Goal: Task Accomplishment & Management: Complete application form

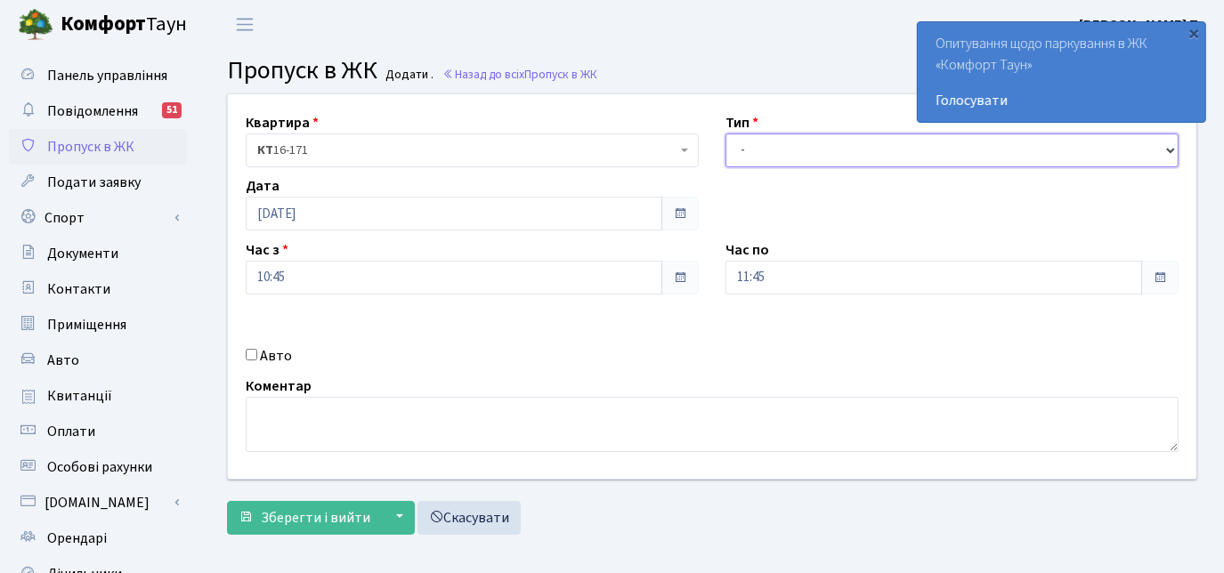
click at [774, 144] on select "- Доставка Таксі Гості Сервіс" at bounding box center [951, 150] width 453 height 34
select select "3"
click at [725, 133] on select "- Доставка Таксі Гості Сервіс" at bounding box center [951, 150] width 453 height 34
click at [250, 350] on input "Авто" at bounding box center [252, 355] width 12 height 12
checkbox input "true"
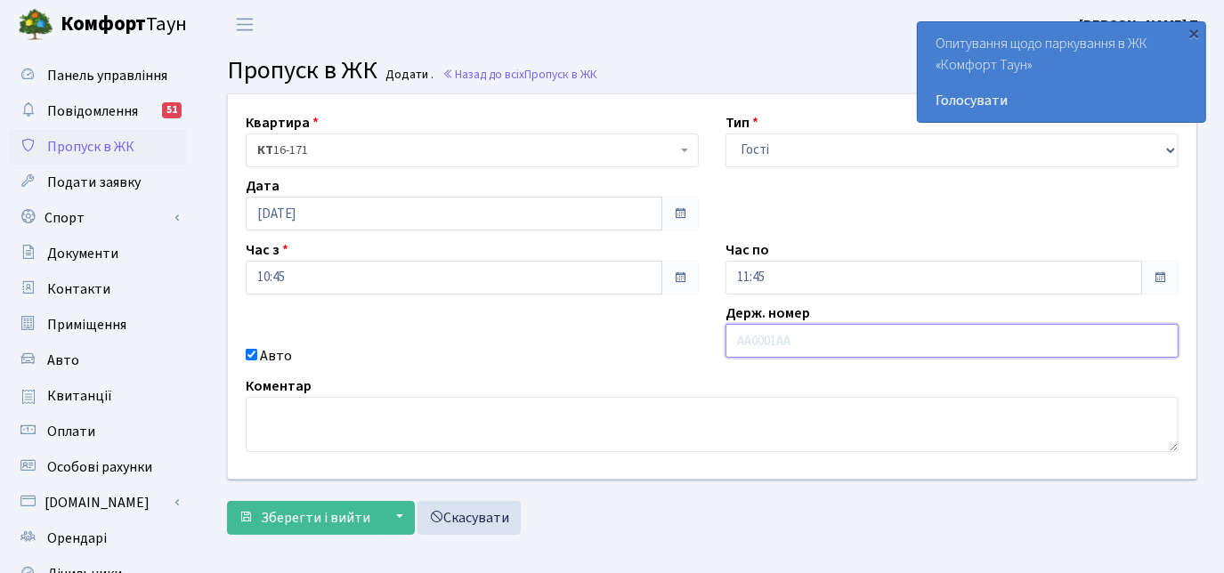
click at [772, 337] on input "text" at bounding box center [951, 341] width 453 height 34
paste input "КА8099КТ"
type input "КА8099КТ"
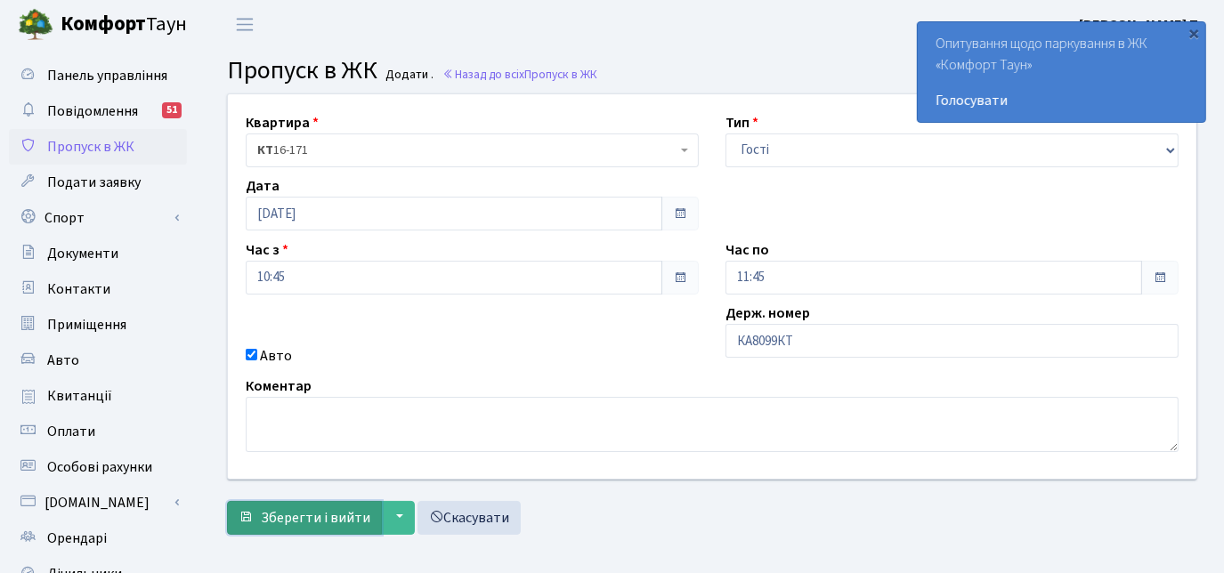
click at [299, 509] on span "Зберегти і вийти" at bounding box center [315, 518] width 109 height 20
click at [271, 517] on span "Зберегти і вийти" at bounding box center [315, 518] width 109 height 20
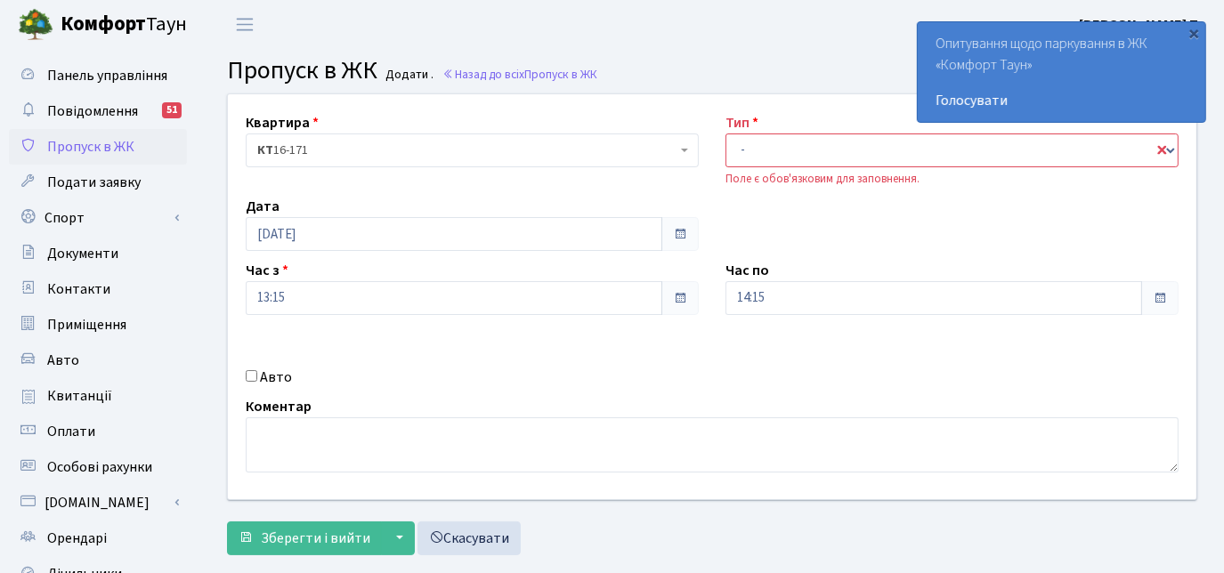
click at [249, 368] on div "Авто" at bounding box center [472, 377] width 480 height 21
click at [253, 377] on input "Авто" at bounding box center [252, 376] width 12 height 12
checkbox input "true"
click at [751, 149] on select "- Доставка Таксі Гості Сервіс" at bounding box center [951, 150] width 453 height 34
select select "3"
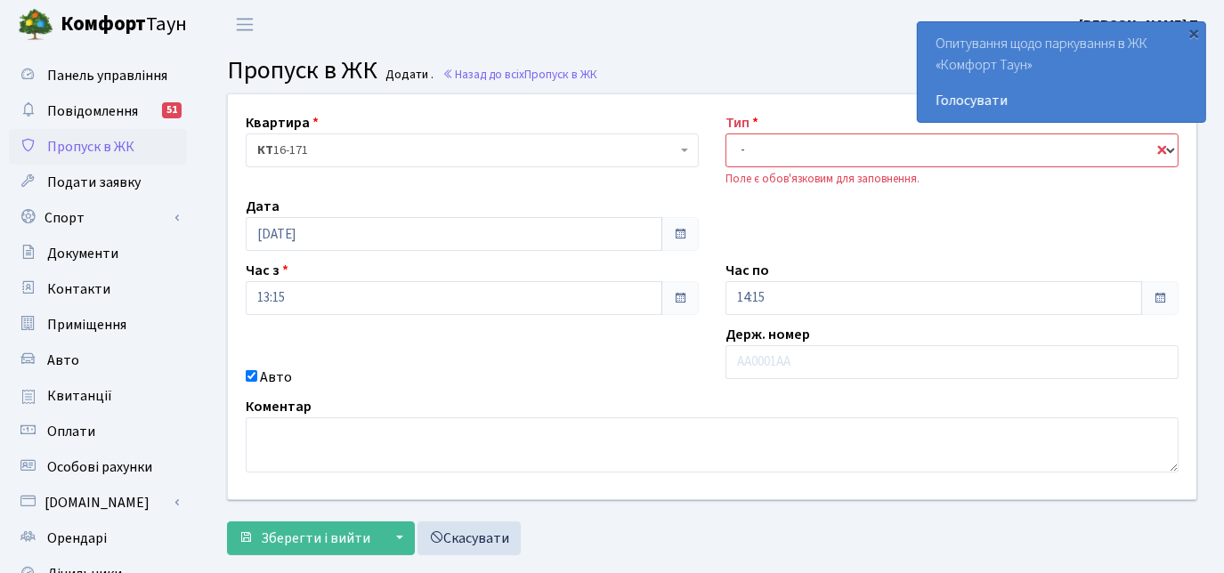
click at [725, 133] on select "- Доставка Таксі Гості Сервіс" at bounding box center [951, 150] width 453 height 34
click at [791, 368] on input "text" at bounding box center [951, 362] width 453 height 34
paste input "КА8099КТ"
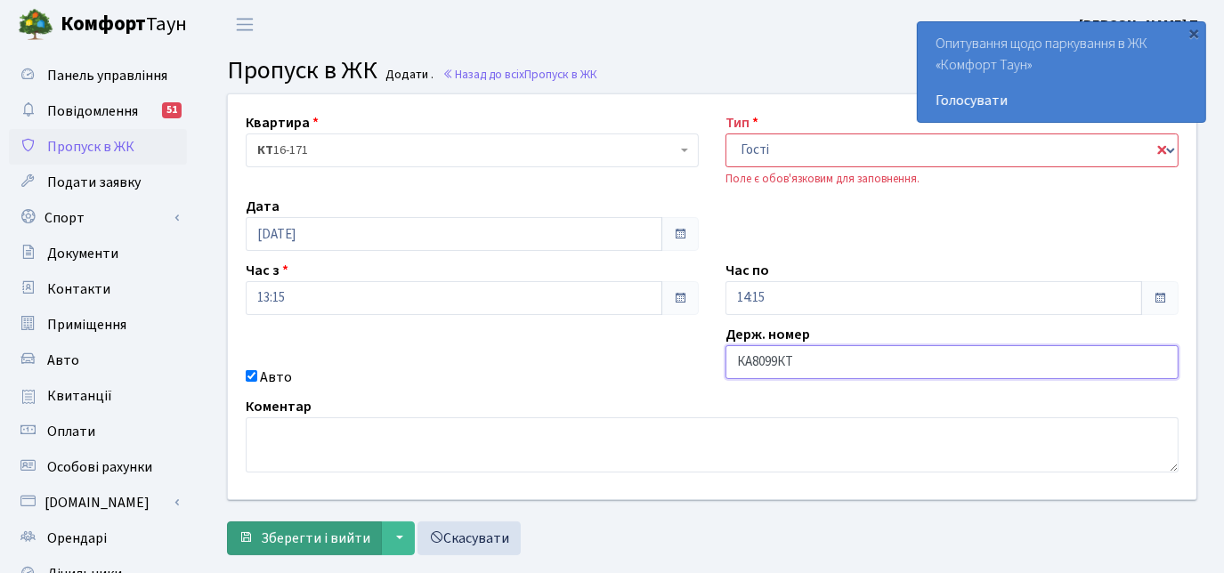
type input "КА8099КТ"
click at [354, 542] on span "Зберегти і вийти" at bounding box center [315, 539] width 109 height 20
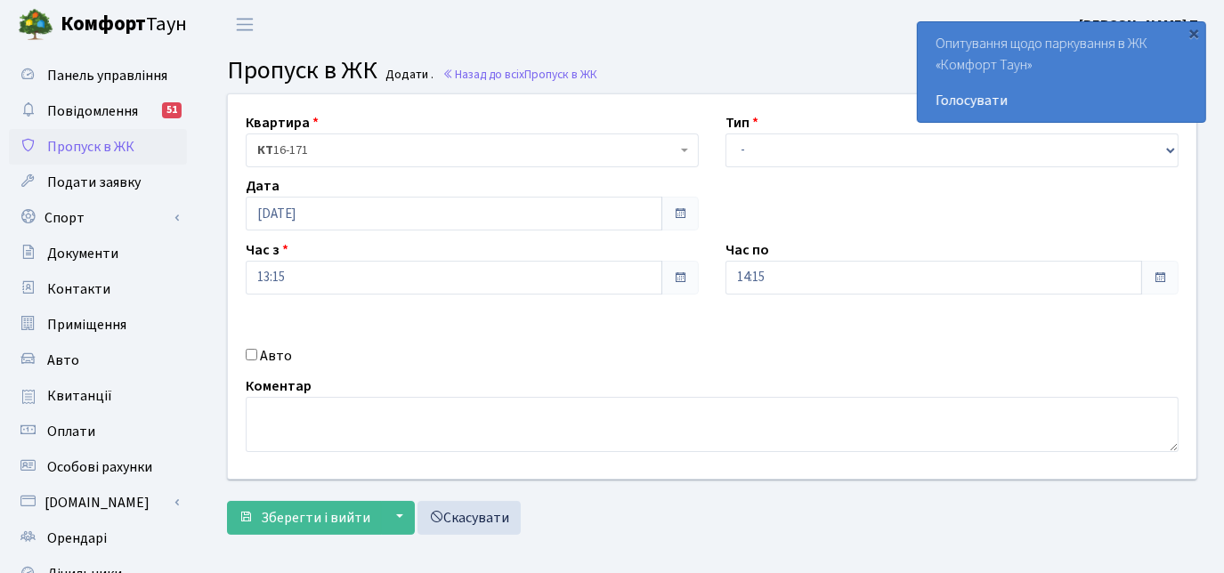
click at [251, 353] on input "Авто" at bounding box center [252, 355] width 12 height 12
checkbox input "true"
click at [1162, 272] on span at bounding box center [1159, 278] width 14 height 14
click at [1160, 273] on span at bounding box center [1159, 278] width 14 height 14
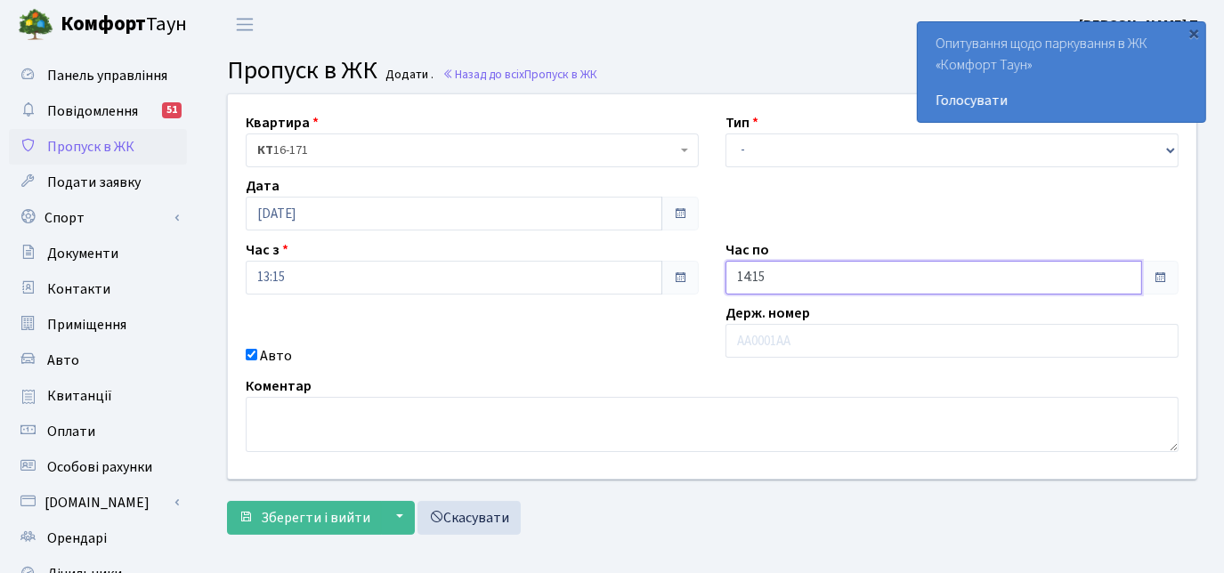
click at [801, 282] on input "14:15" at bounding box center [933, 278] width 416 height 34
click at [772, 79] on icon at bounding box center [774, 76] width 48 height 48
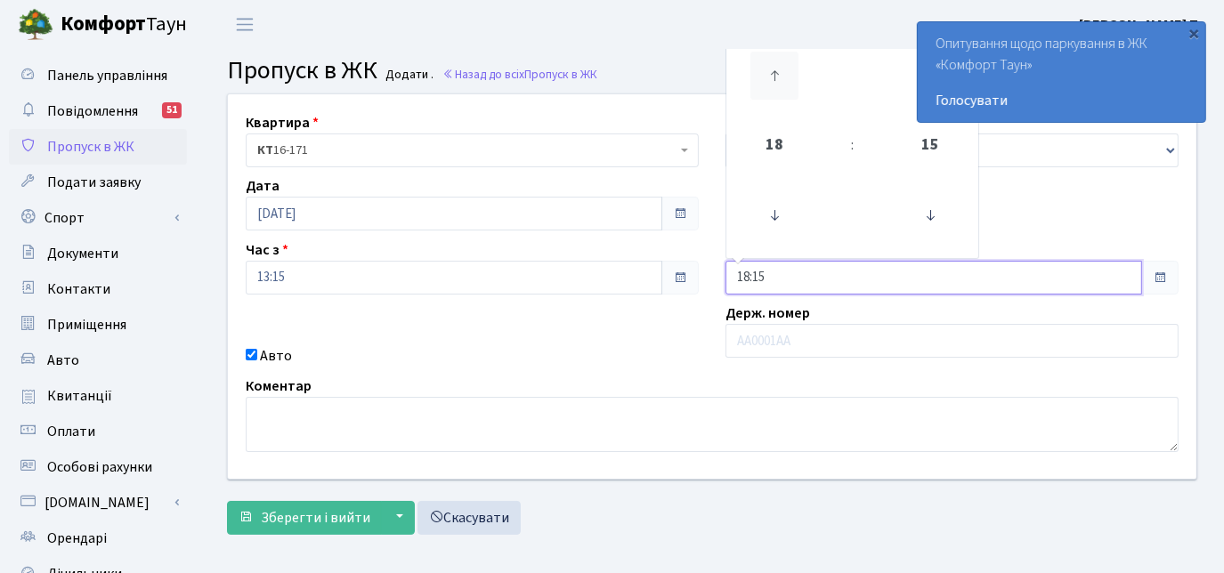
click at [772, 79] on icon at bounding box center [774, 76] width 48 height 48
type input "21:15"
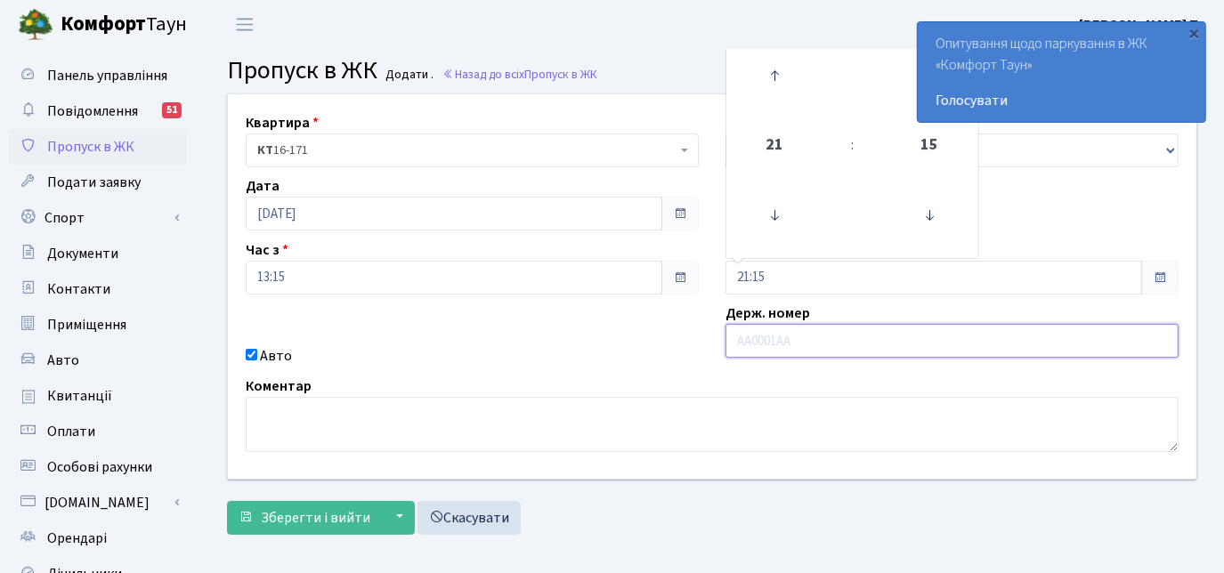
click at [777, 343] on input "text" at bounding box center [951, 341] width 453 height 34
paste input "КА8099КТ"
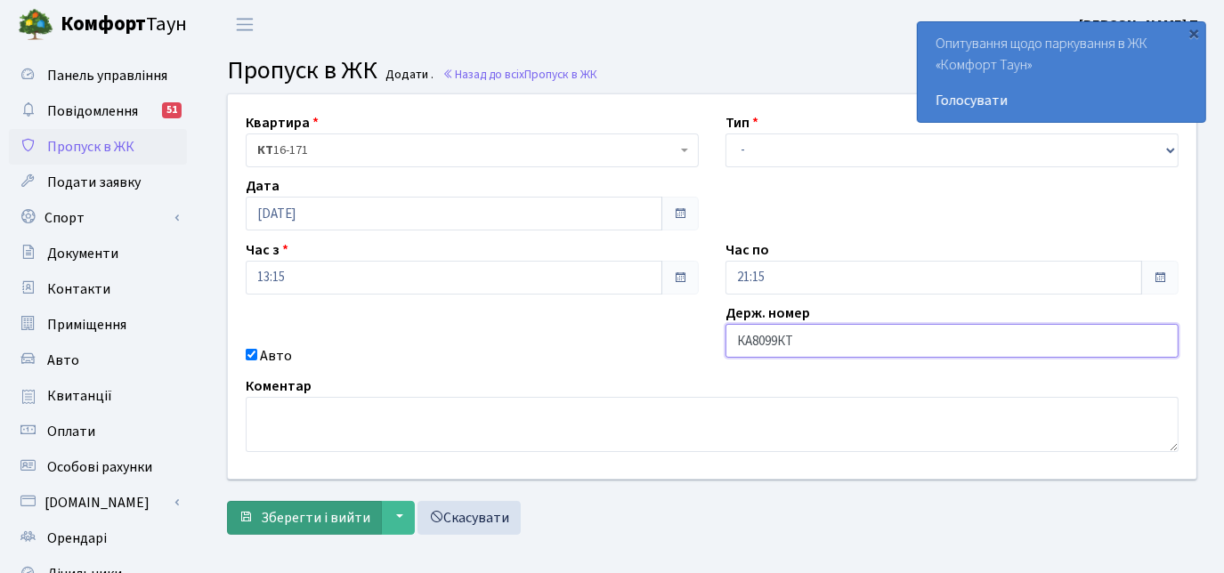
type input "КА8099КТ"
click at [299, 514] on span "Зберегти і вийти" at bounding box center [315, 518] width 109 height 20
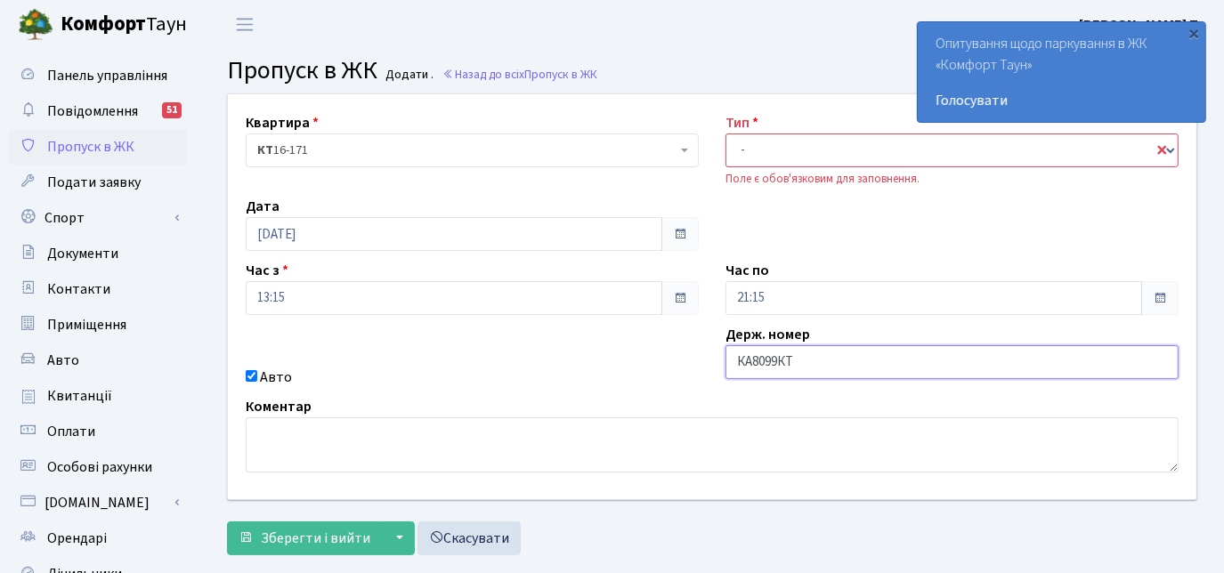
drag, startPoint x: 793, startPoint y: 360, endPoint x: 729, endPoint y: 351, distance: 64.7
click at [729, 351] on input "КА8099КТ" at bounding box center [951, 362] width 453 height 34
click at [790, 148] on select "- Доставка Таксі Гості Сервіс" at bounding box center [951, 150] width 453 height 34
select select "3"
click at [725, 133] on select "- Доставка Таксі Гості Сервіс" at bounding box center [951, 150] width 453 height 34
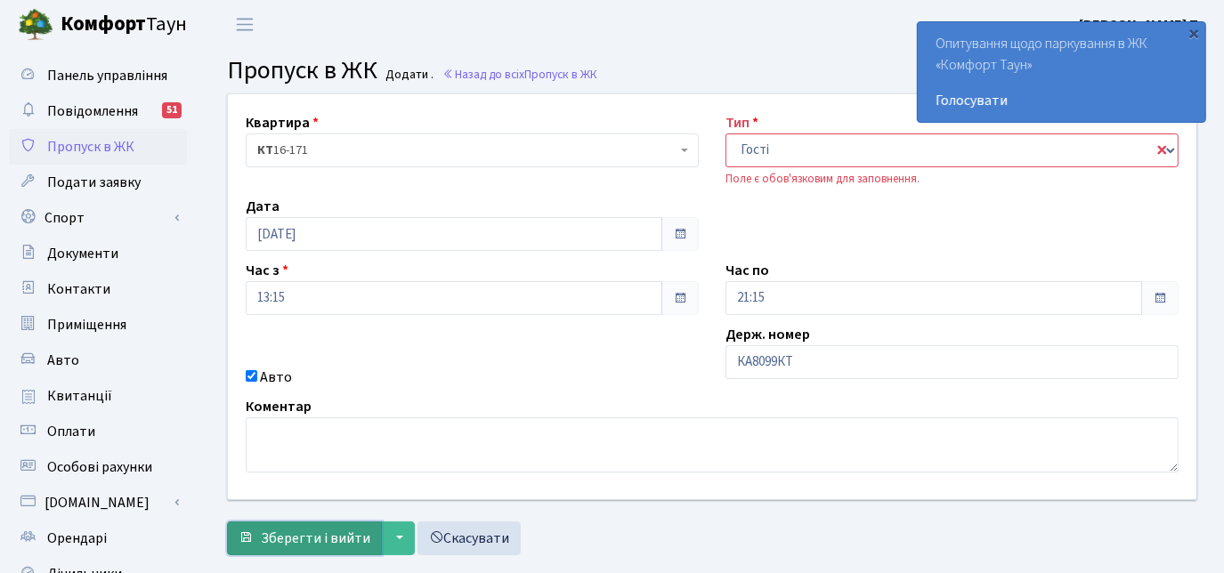
click at [296, 539] on span "Зберегти і вийти" at bounding box center [315, 539] width 109 height 20
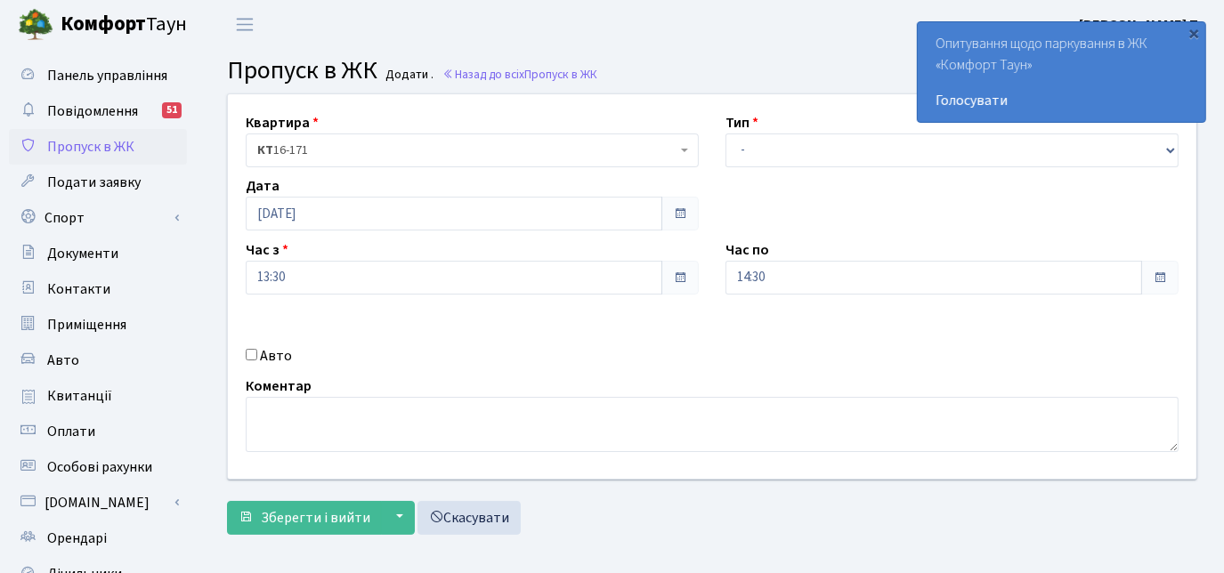
click at [253, 351] on input "Авто" at bounding box center [252, 355] width 12 height 12
checkbox input "true"
click at [780, 142] on select "- Доставка Таксі Гості Сервіс" at bounding box center [951, 150] width 453 height 34
select select "3"
click at [725, 133] on select "- Доставка Таксі Гості Сервіс" at bounding box center [951, 150] width 453 height 34
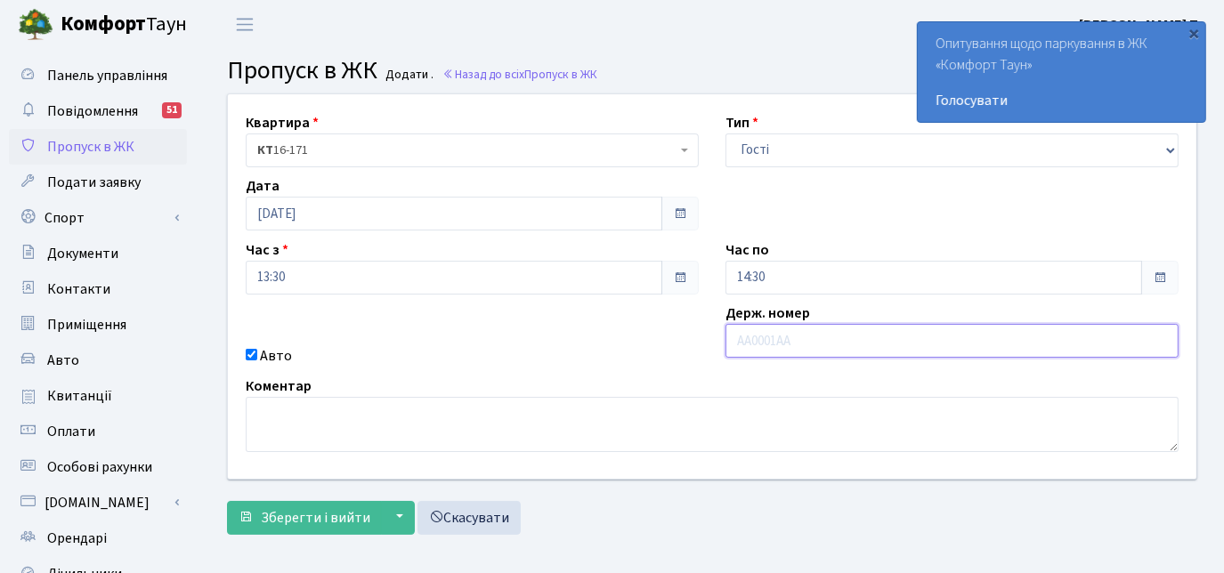
click at [754, 339] on input "text" at bounding box center [951, 341] width 453 height 34
paste input "09389139"
type input "09389139"
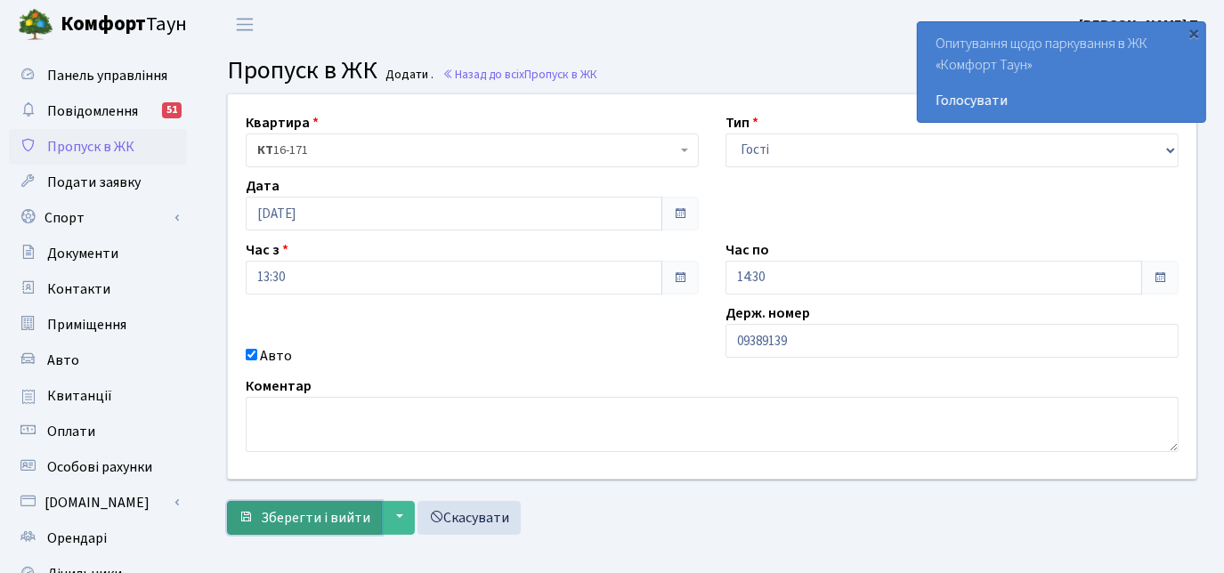
click at [271, 514] on span "Зберегти і вийти" at bounding box center [315, 518] width 109 height 20
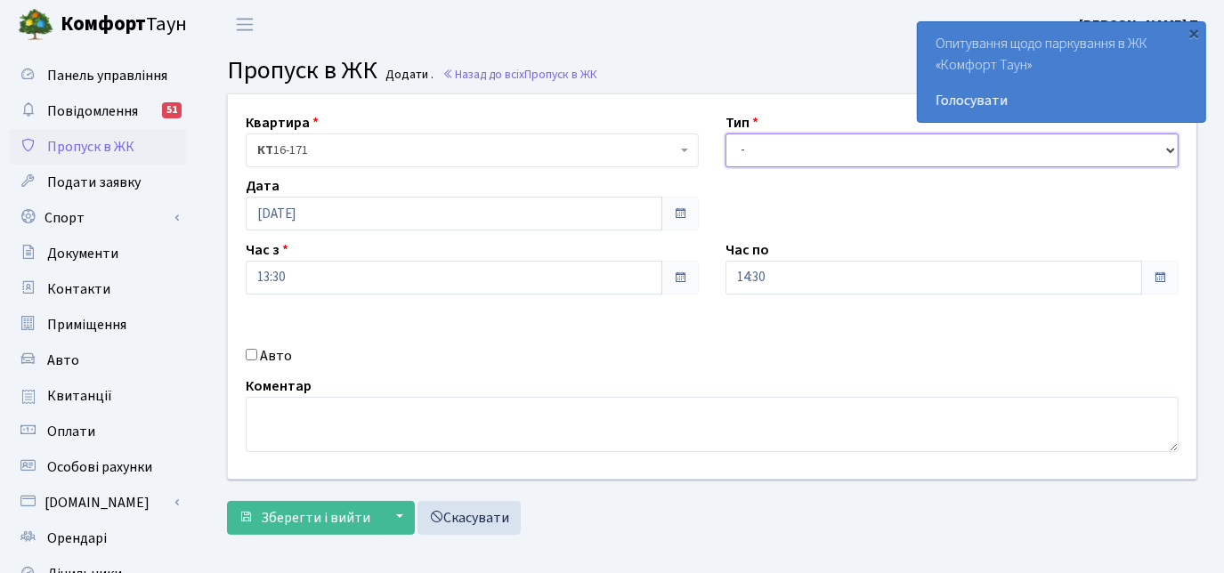
click at [746, 150] on select "- Доставка Таксі Гості Сервіс" at bounding box center [951, 150] width 453 height 34
select select "3"
click at [725, 133] on select "- Доставка Таксі Гості Сервіс" at bounding box center [951, 150] width 453 height 34
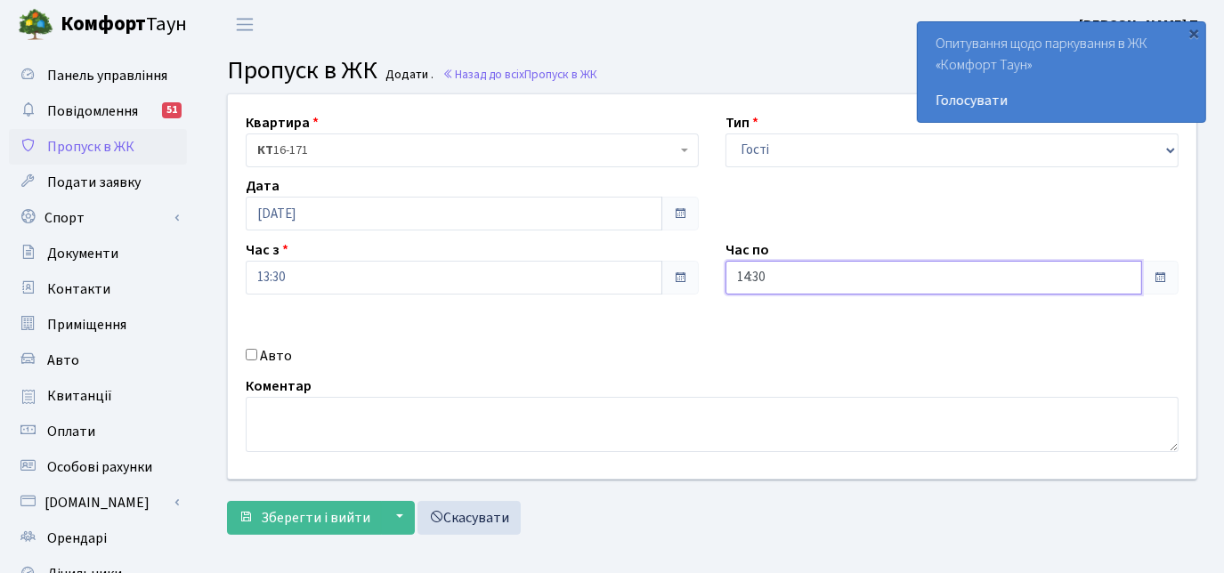
click at [756, 278] on input "14:30" at bounding box center [933, 278] width 416 height 34
click at [780, 69] on icon at bounding box center [774, 76] width 48 height 48
click at [782, 70] on icon at bounding box center [774, 76] width 48 height 48
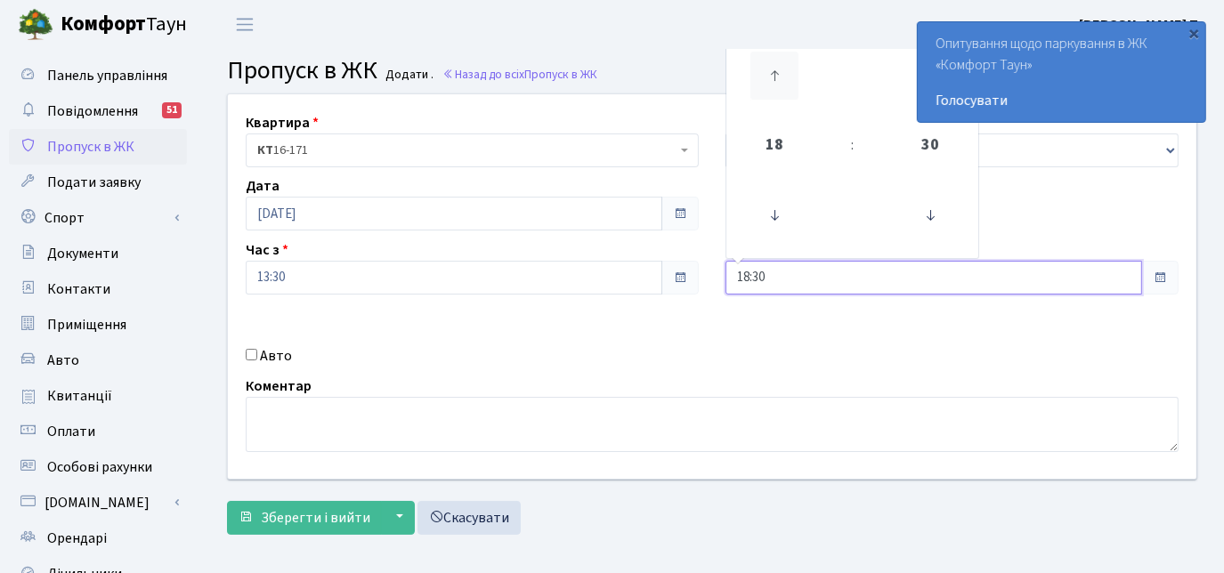
click at [780, 70] on icon at bounding box center [774, 76] width 48 height 48
click at [780, 71] on icon at bounding box center [774, 76] width 48 height 48
click at [781, 73] on icon at bounding box center [774, 76] width 48 height 48
click at [781, 72] on icon at bounding box center [774, 76] width 48 height 48
click at [780, 70] on icon at bounding box center [774, 76] width 48 height 48
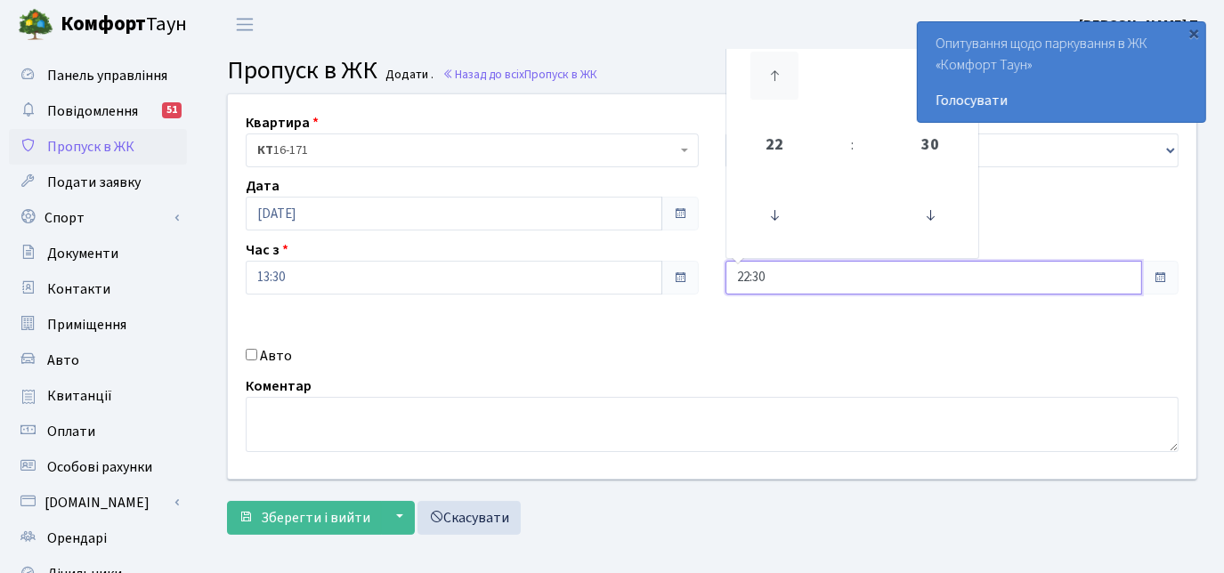
type input "23:30"
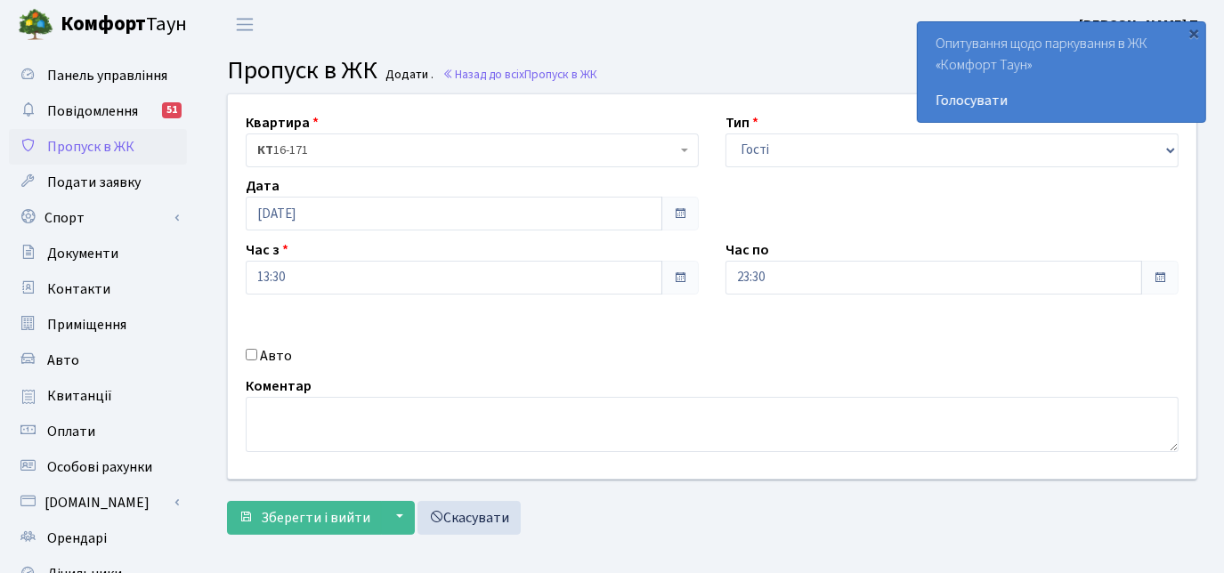
click at [249, 355] on input "Авто" at bounding box center [252, 355] width 12 height 12
checkbox input "true"
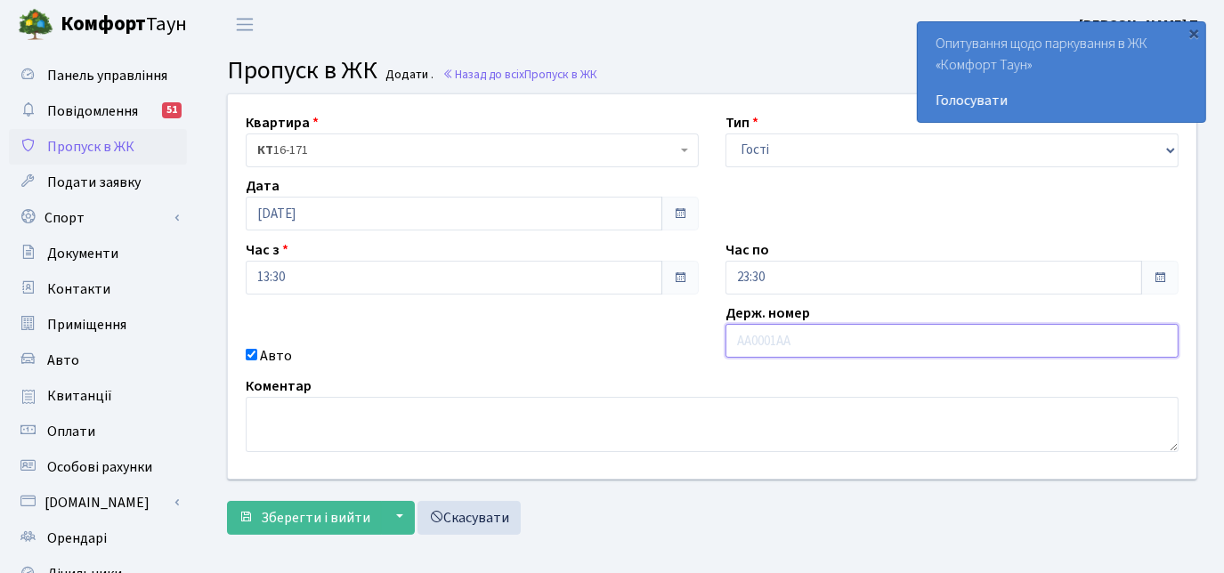
click at [789, 330] on input "text" at bounding box center [951, 341] width 453 height 34
paste input "09389139"
type input "0"
click at [820, 339] on input "text" at bounding box center [951, 341] width 453 height 34
paste input "КА8099КТ"
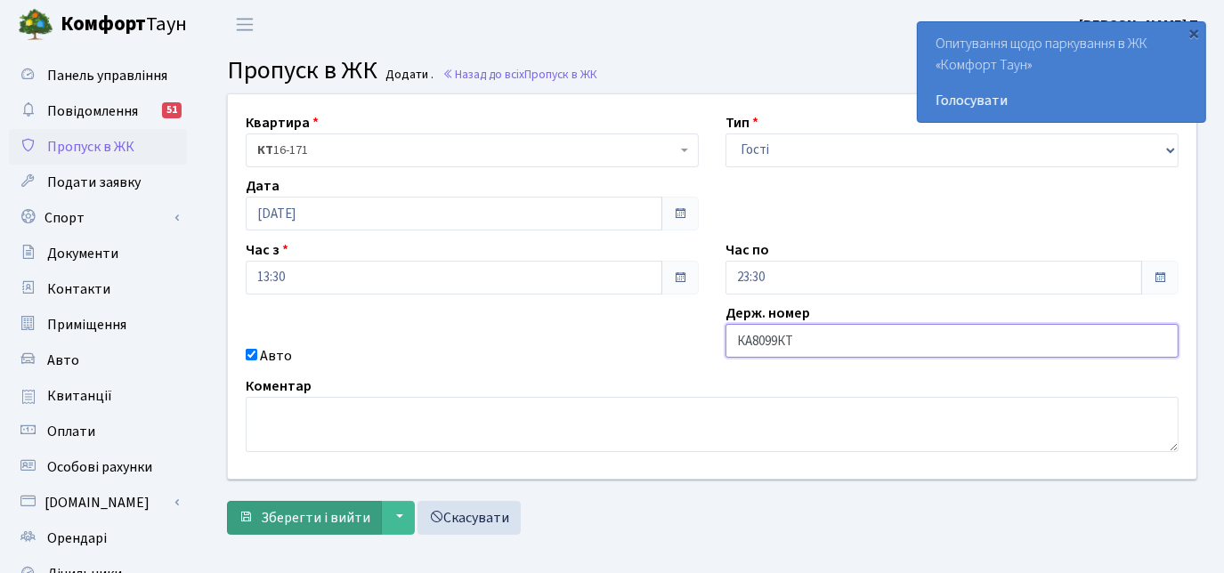
type input "КА8099КТ"
click at [301, 511] on span "Зберегти і вийти" at bounding box center [315, 518] width 109 height 20
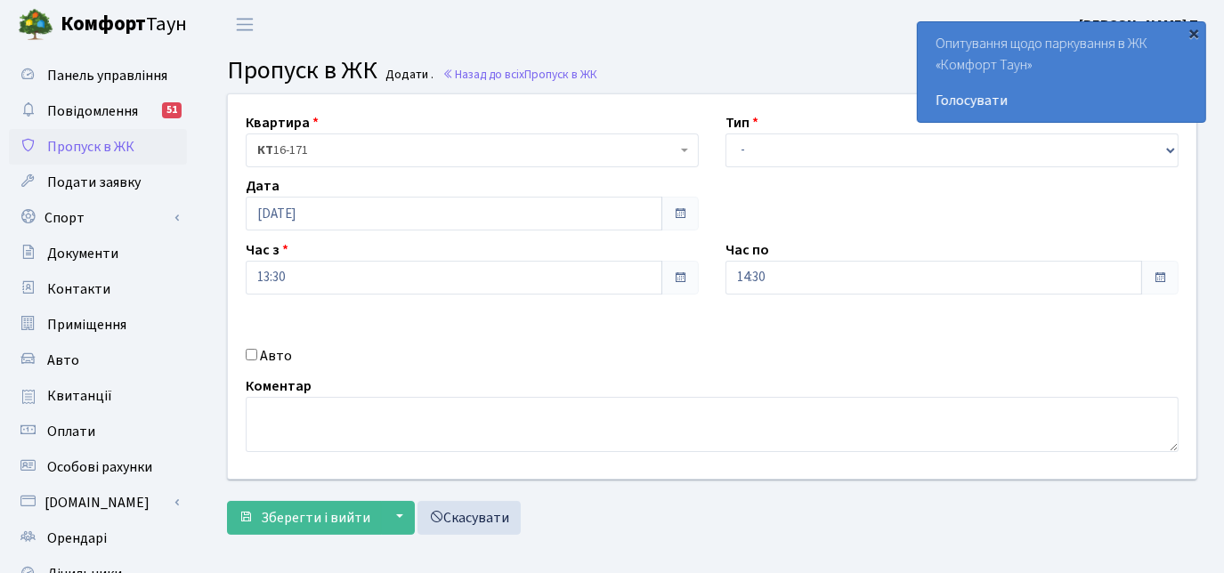
click at [1193, 28] on div "×" at bounding box center [1194, 33] width 18 height 18
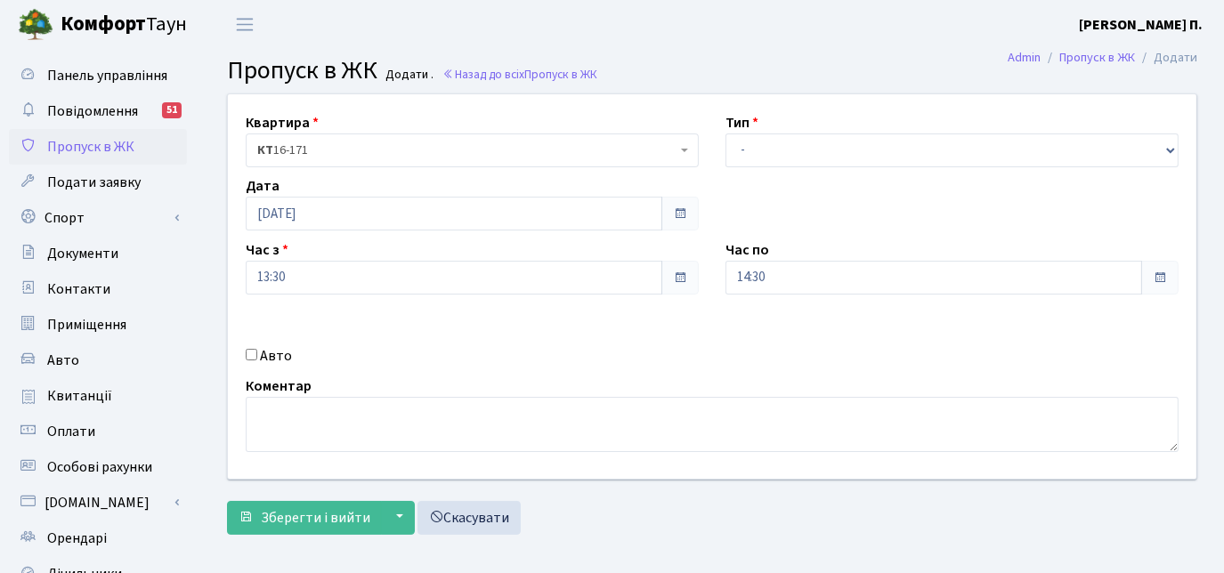
click at [685, 42] on header "Комфорт Таун Кирпатий Ю. П. Мій обліковий запис Вийти" at bounding box center [612, 24] width 1224 height 49
click at [500, 513] on link "Скасувати" at bounding box center [468, 518] width 103 height 34
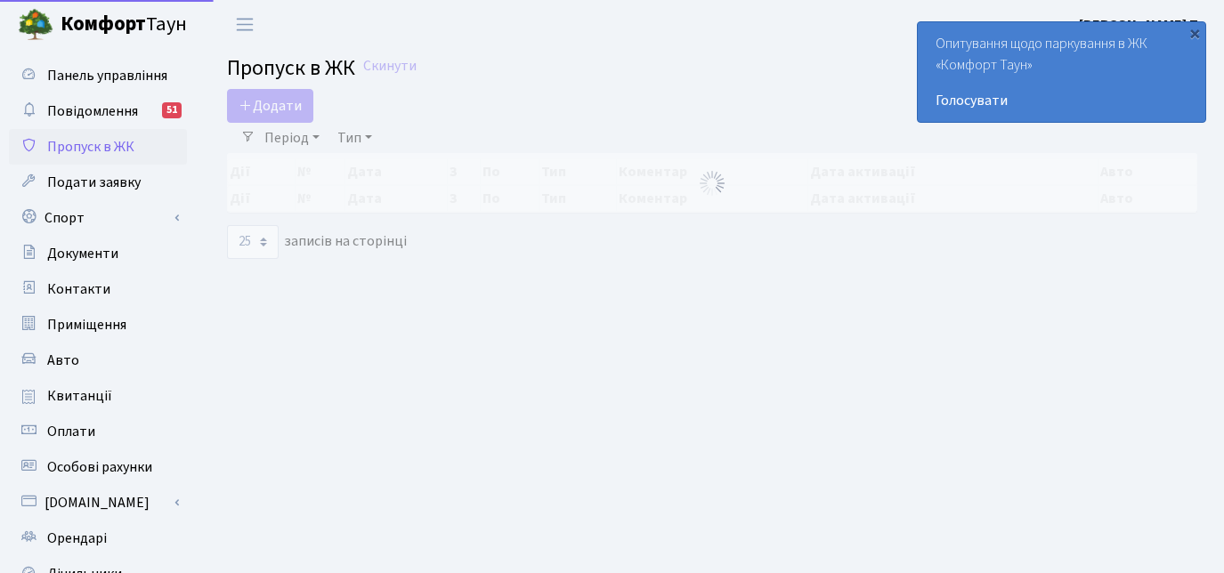
select select "25"
